Goal: Information Seeking & Learning: Check status

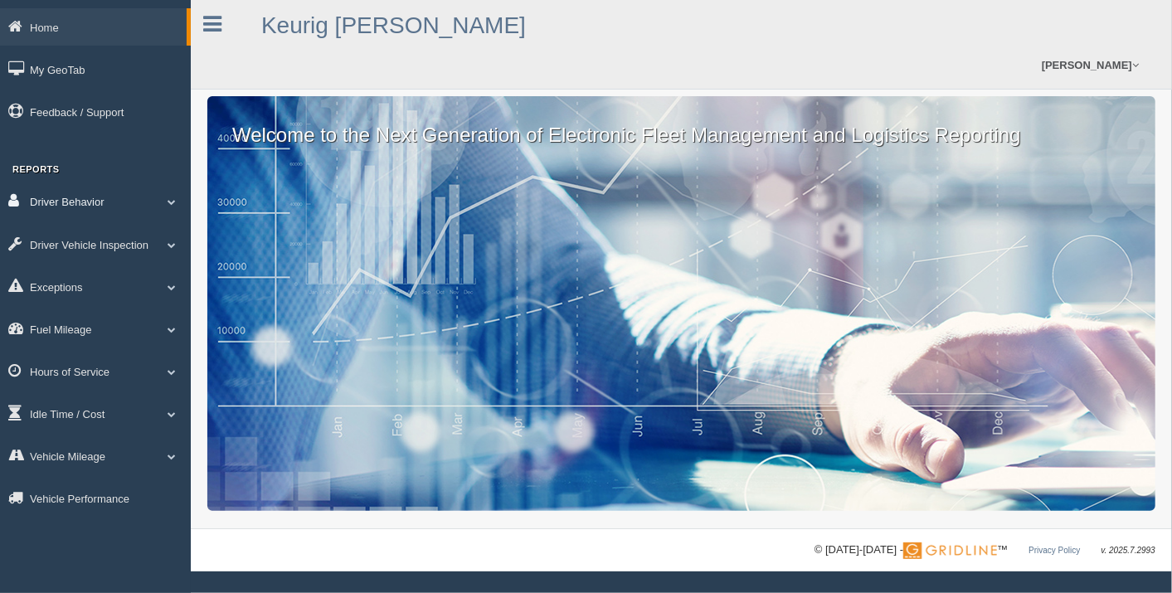
click at [97, 206] on link "Driver Behavior" at bounding box center [95, 201] width 191 height 37
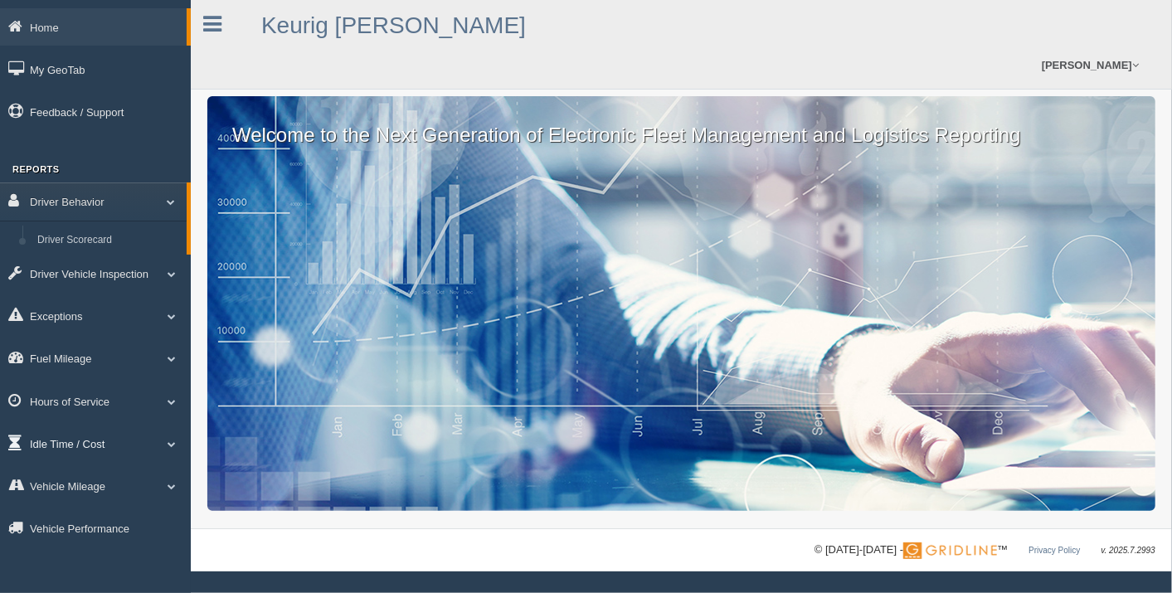
click at [83, 448] on link "Idle Time / Cost" at bounding box center [95, 443] width 191 height 37
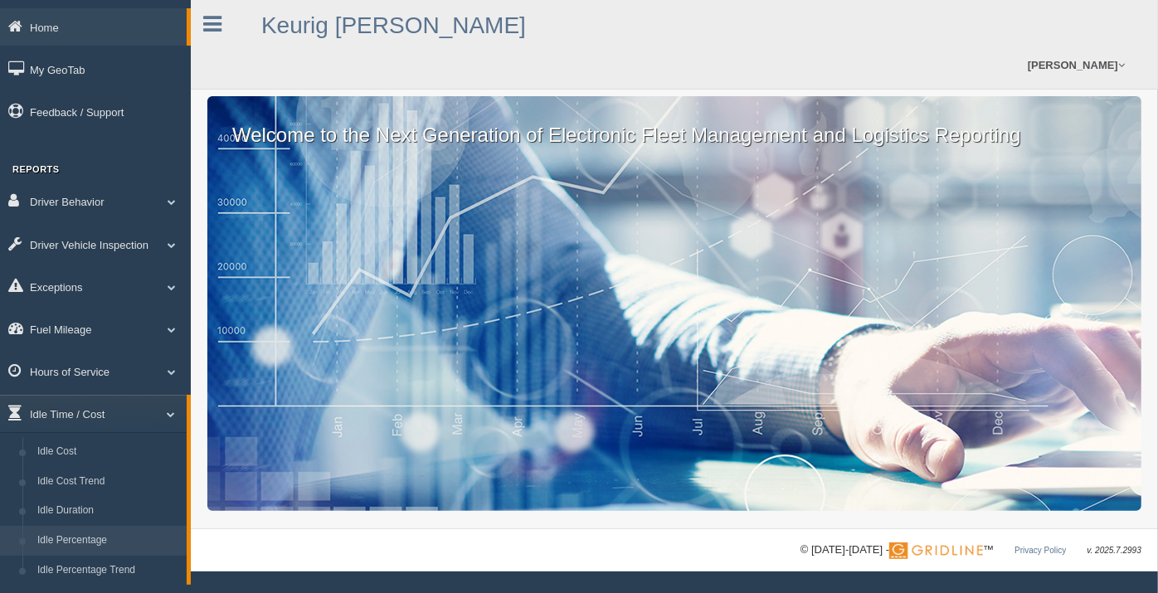
click at [92, 537] on link "Idle Percentage" at bounding box center [108, 541] width 157 height 30
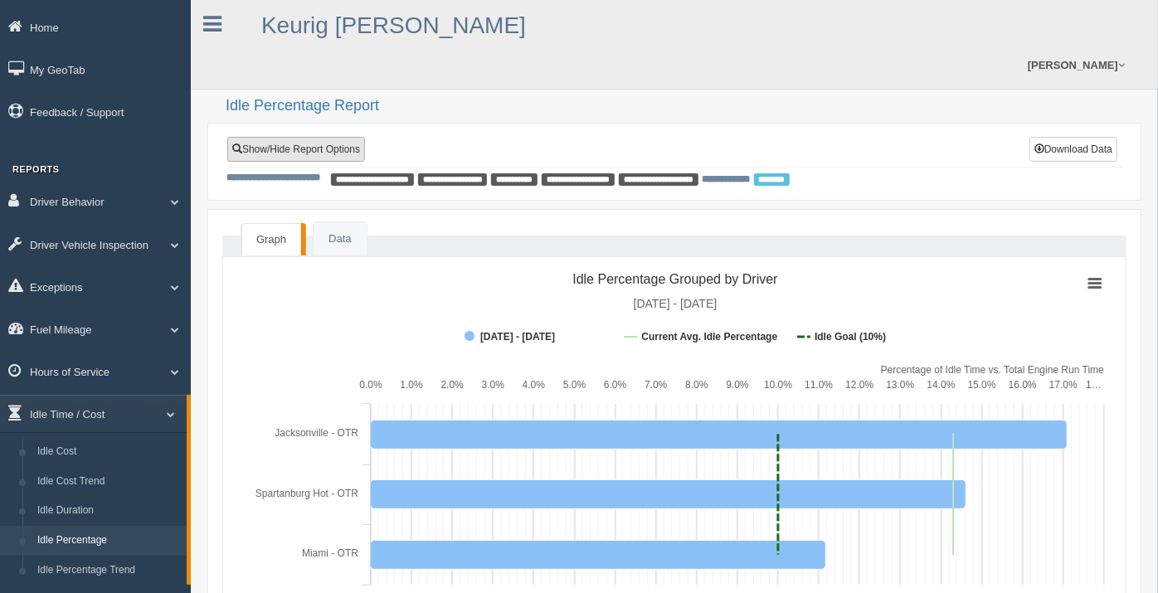
click at [338, 137] on link "Show/Hide Report Options" at bounding box center [296, 149] width 138 height 25
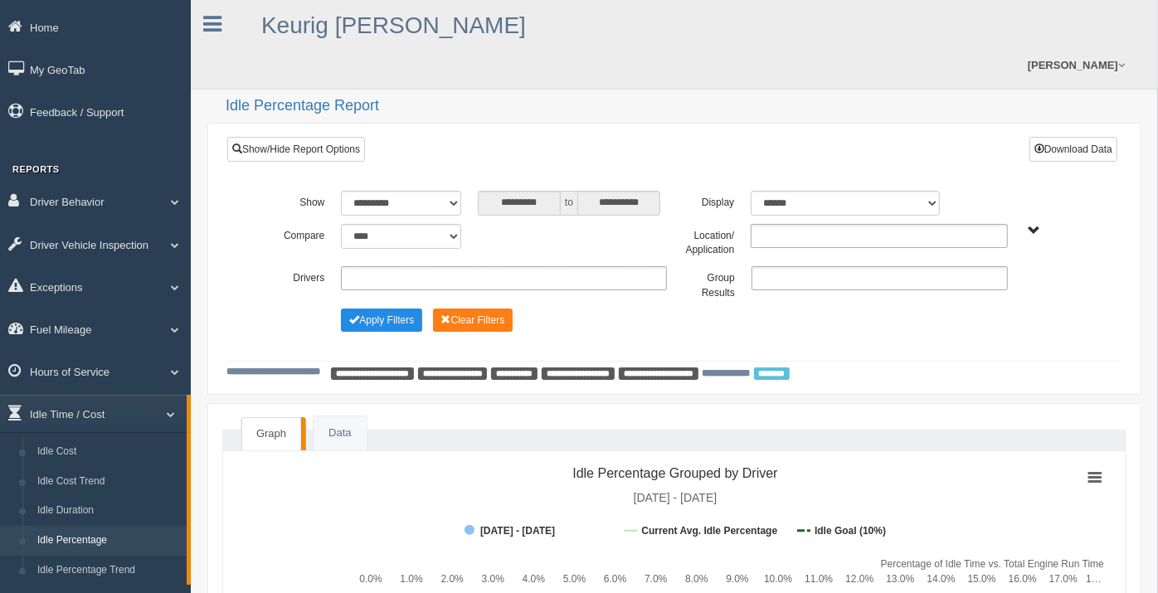
click at [954, 224] on ul at bounding box center [879, 236] width 256 height 24
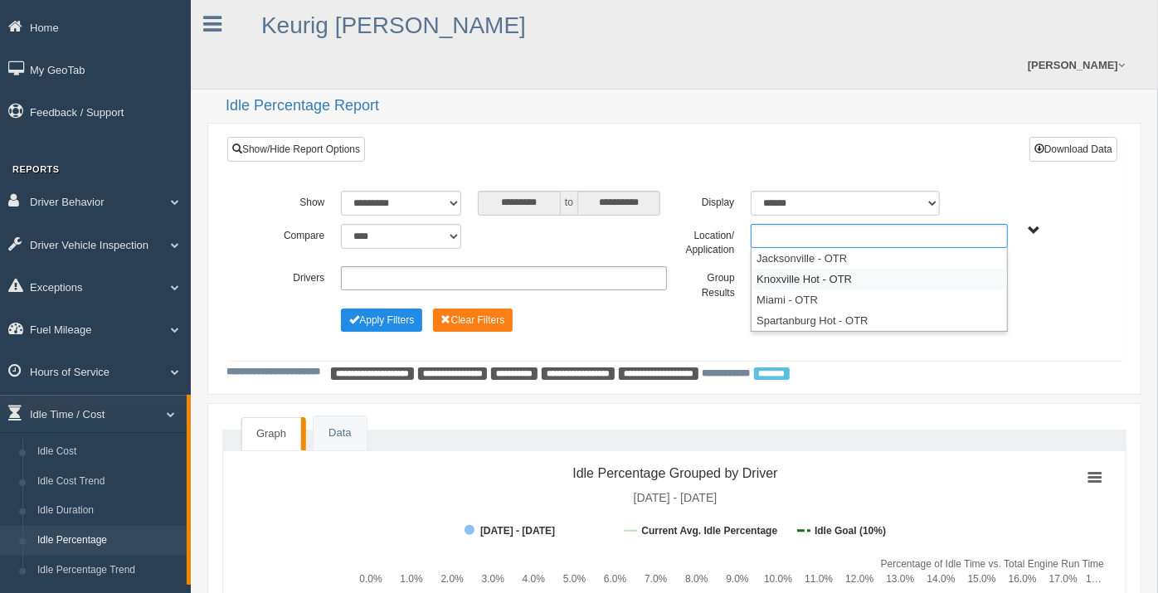
click at [835, 269] on li "Knoxville Hot - OTR" at bounding box center [879, 279] width 255 height 21
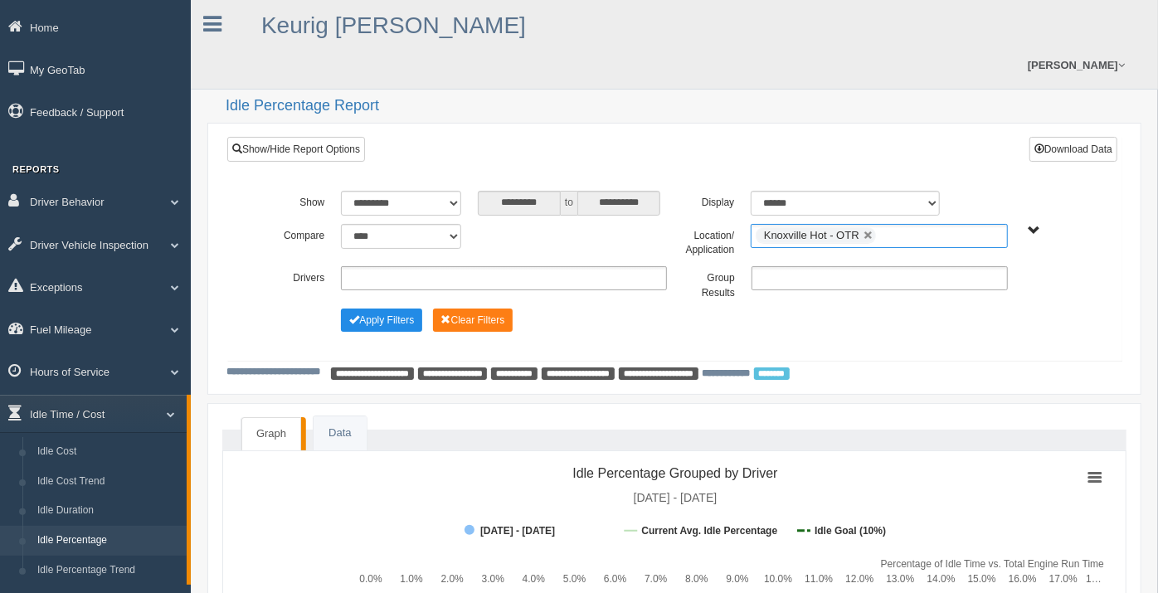
click at [929, 224] on ul "Knoxville Hot - OTR" at bounding box center [879, 236] width 256 height 24
click at [818, 290] on li "Spartanburg Hot - OTR" at bounding box center [879, 300] width 255 height 21
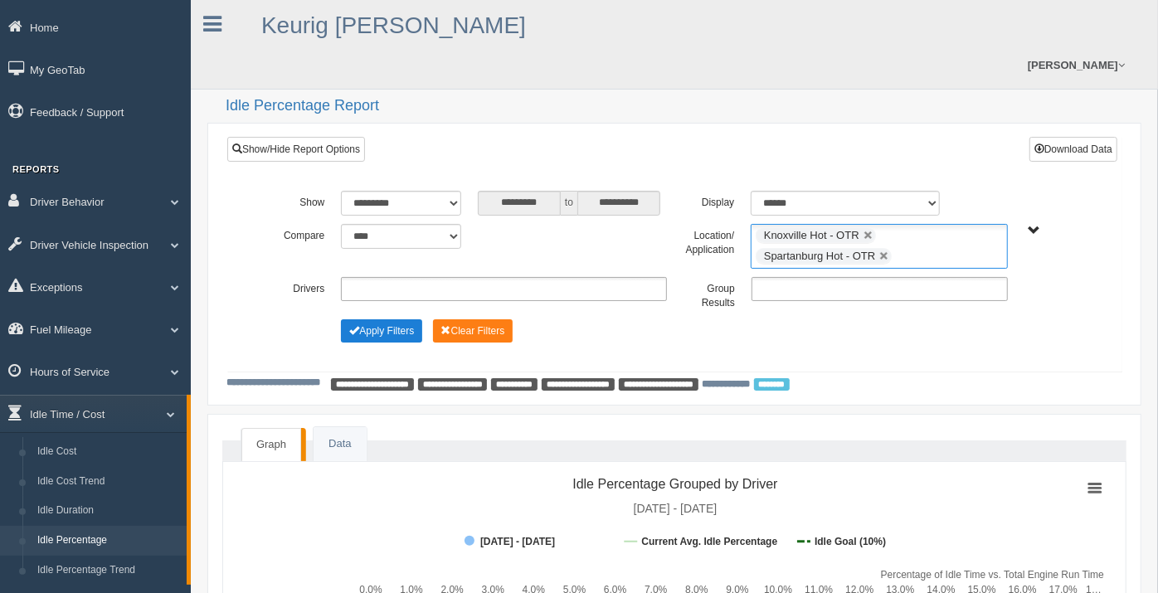
click at [391, 319] on button "Apply Filters" at bounding box center [381, 330] width 81 height 23
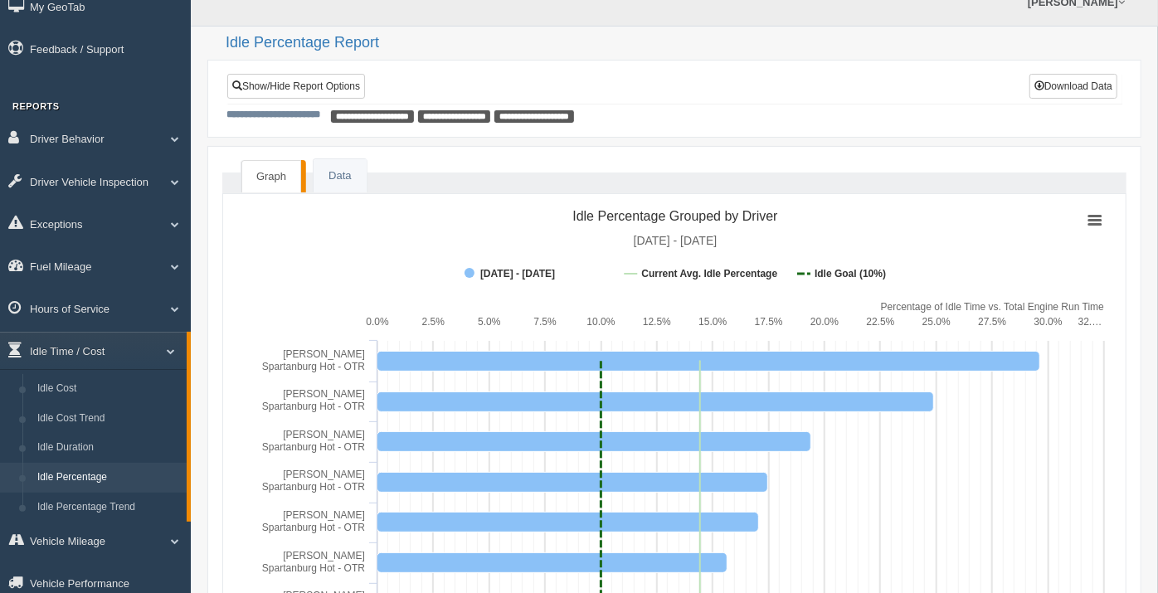
scroll to position [92, 0]
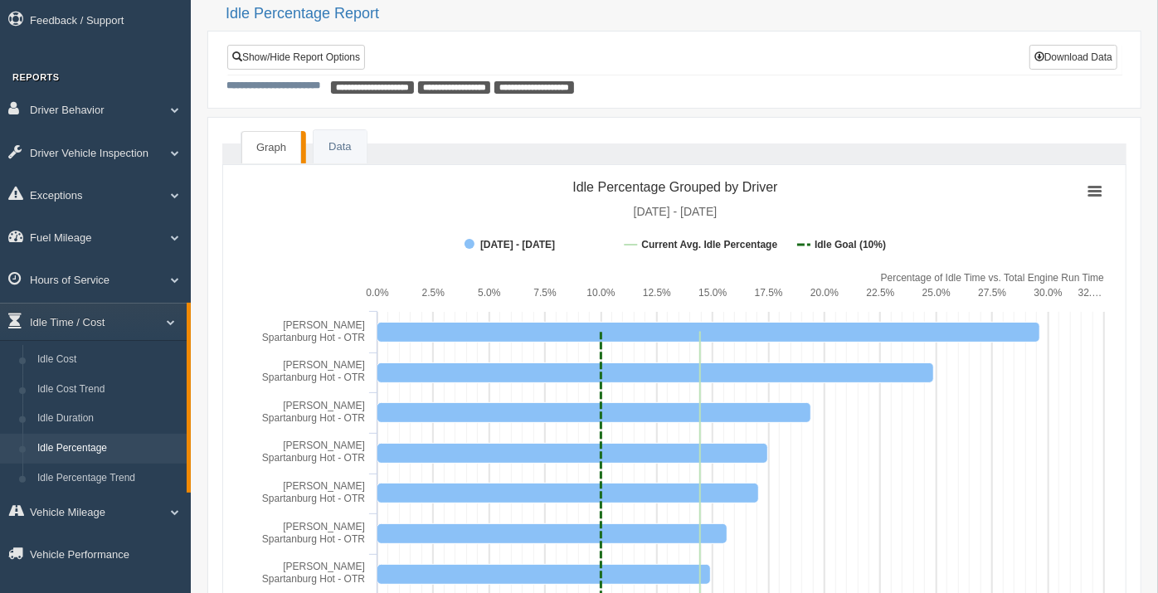
click at [485, 81] on span "**********" at bounding box center [454, 87] width 73 height 12
click at [277, 45] on link "Show/Hide Report Options" at bounding box center [296, 57] width 138 height 25
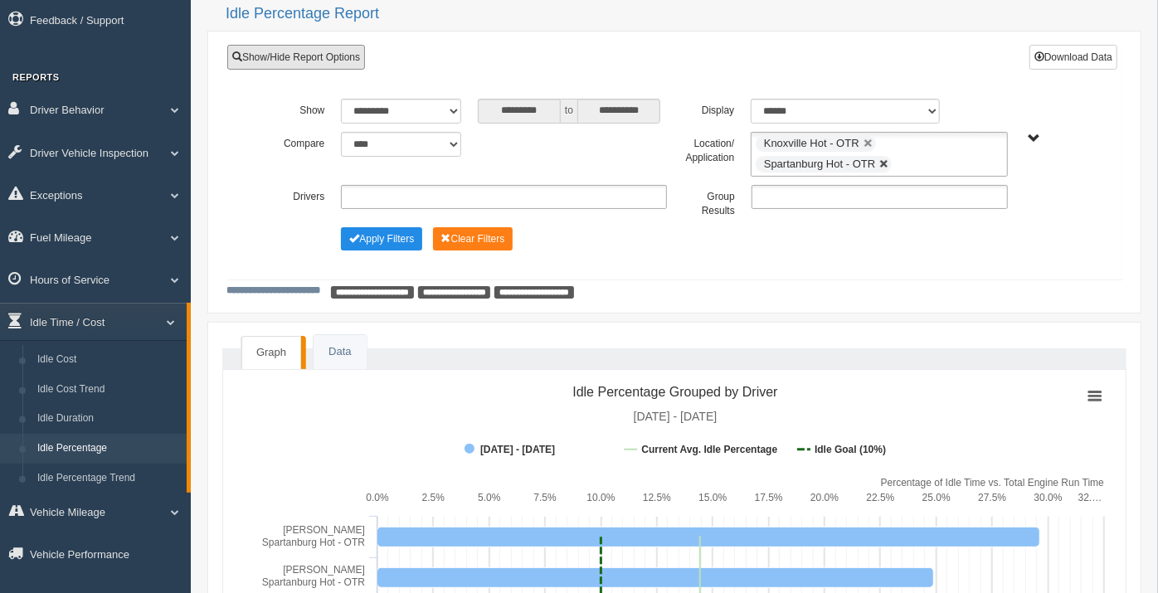
click at [884, 159] on link at bounding box center [884, 164] width 10 height 10
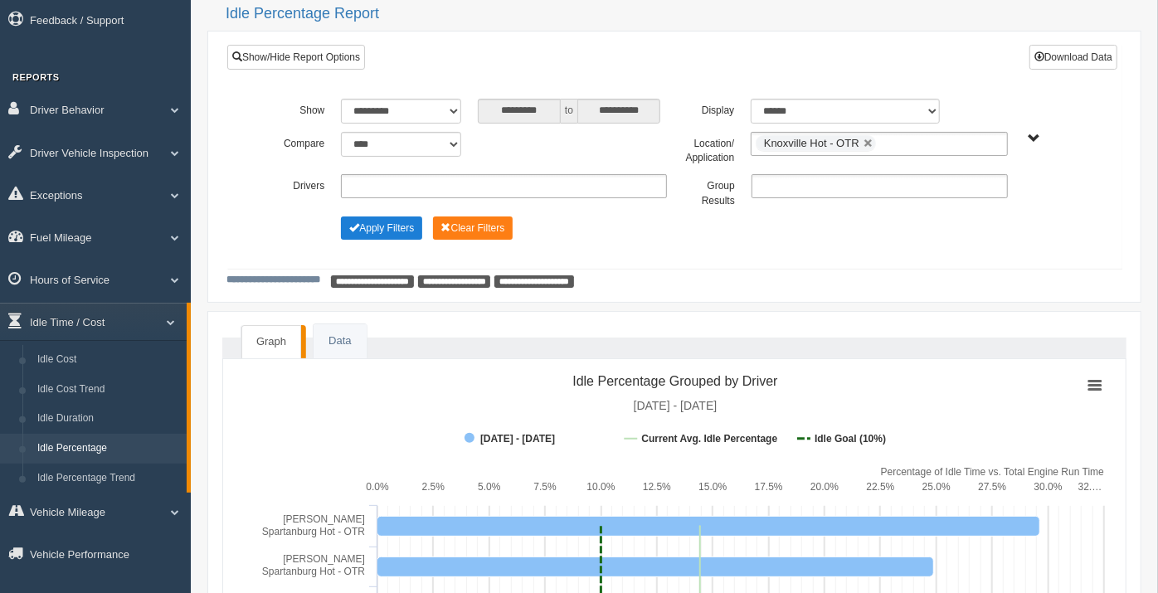
click at [404, 217] on button "Apply Filters" at bounding box center [381, 228] width 81 height 23
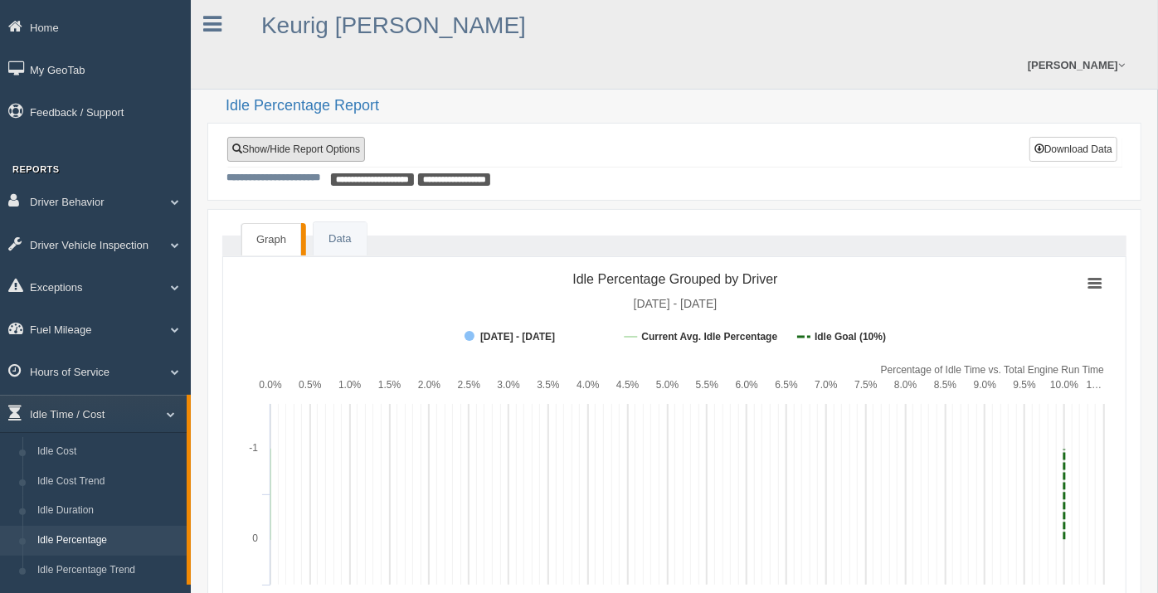
click at [327, 137] on link "Show/Hide Report Options" at bounding box center [296, 149] width 138 height 25
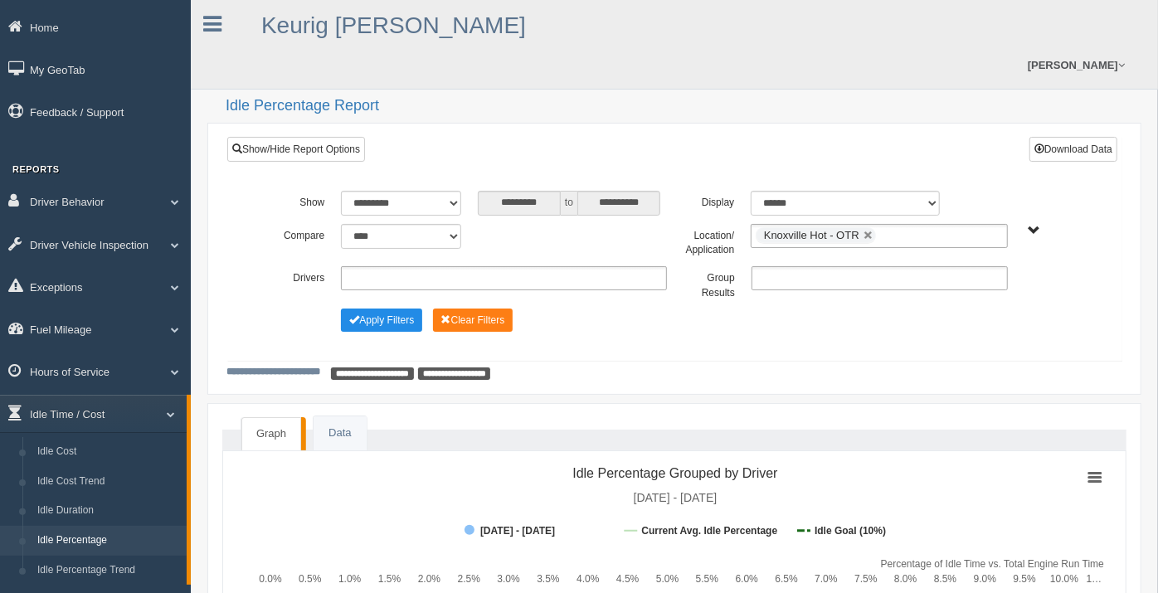
click at [928, 224] on ul "Knoxville Hot - OTR" at bounding box center [879, 236] width 256 height 24
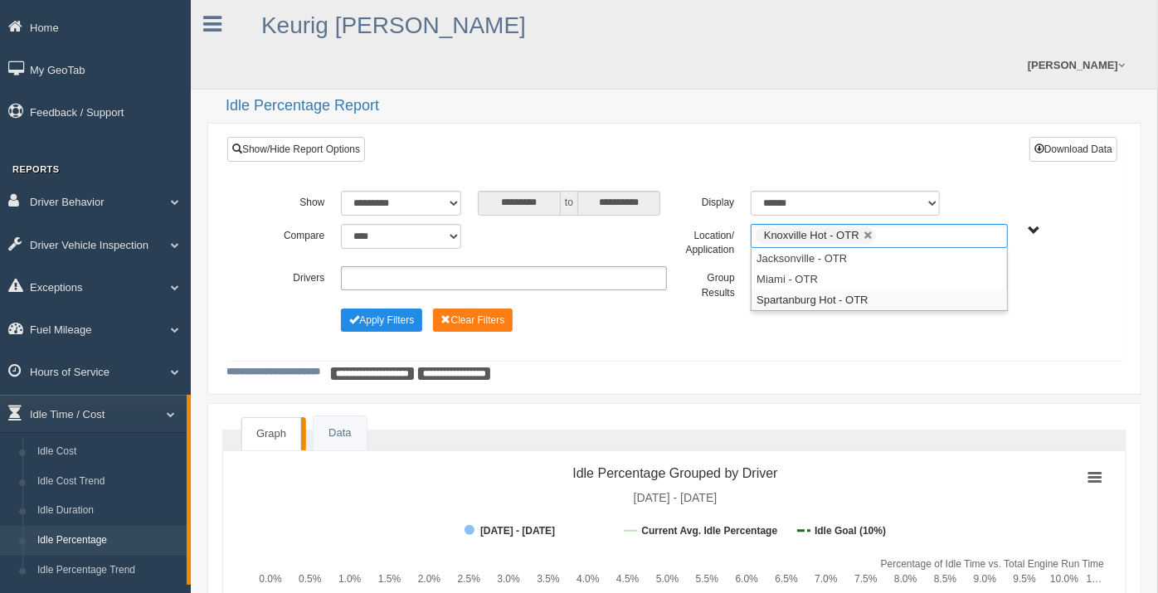
click at [794, 290] on li "Spartanburg Hot - OTR" at bounding box center [879, 300] width 255 height 21
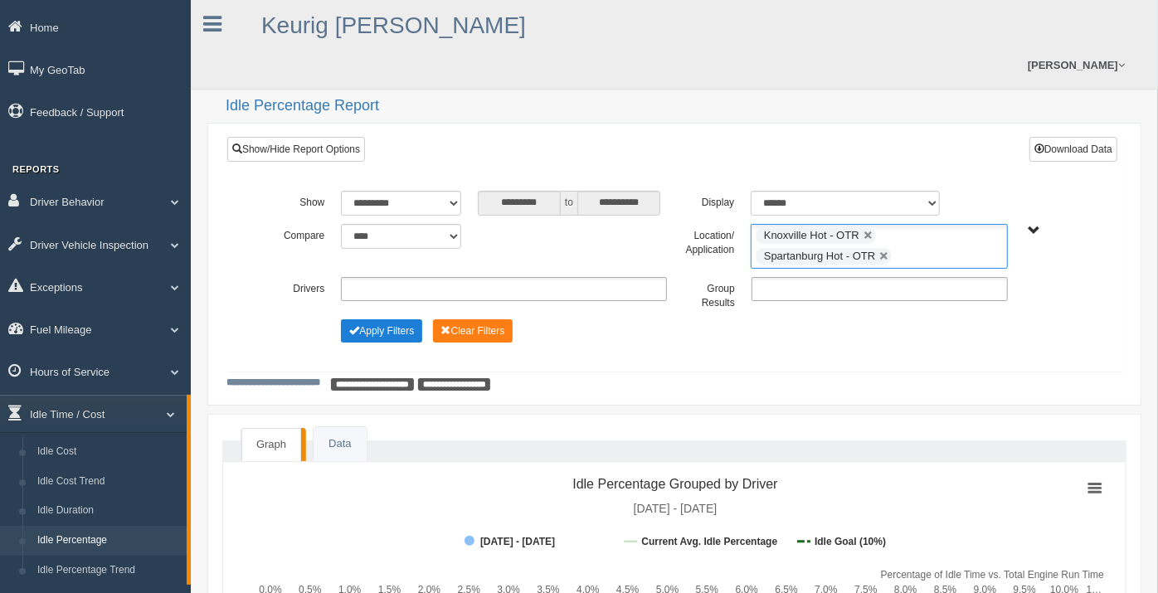
click at [372, 319] on button "Apply Filters" at bounding box center [381, 330] width 81 height 23
